Goal: Navigation & Orientation: Find specific page/section

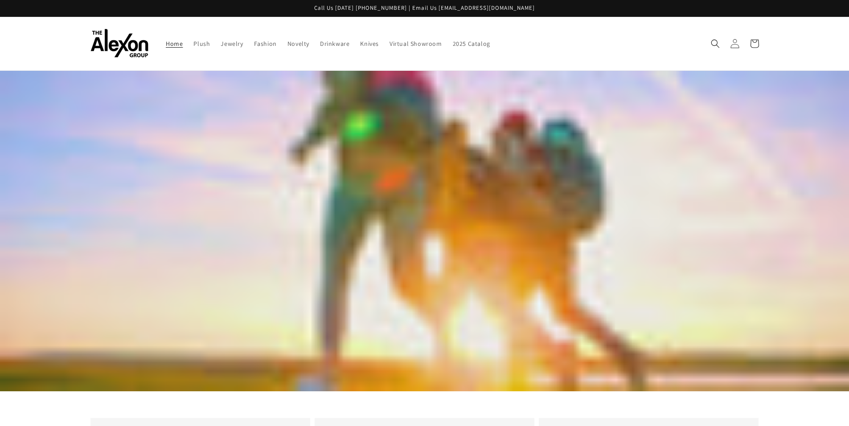
click at [737, 47] on icon at bounding box center [734, 43] width 9 height 9
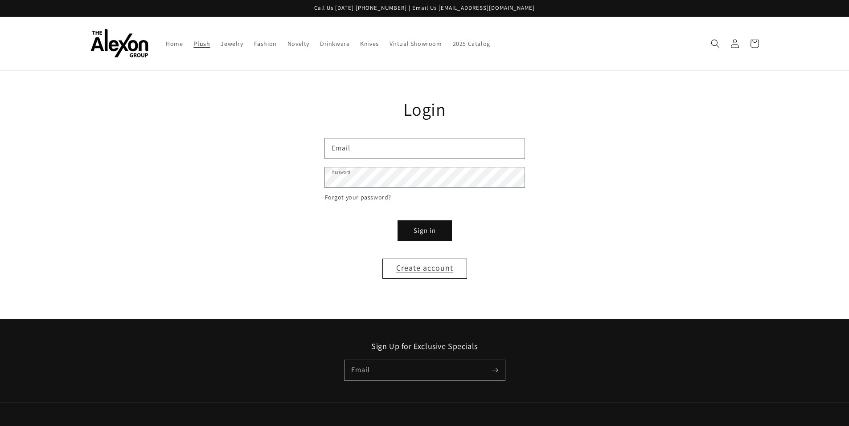
click at [197, 47] on span "Plush" at bounding box center [201, 44] width 16 height 8
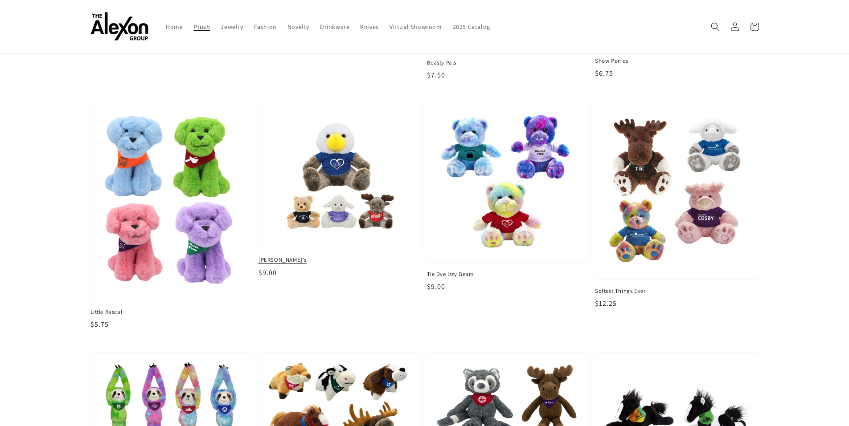
scroll to position [757, 0]
